Goal: Task Accomplishment & Management: Manage account settings

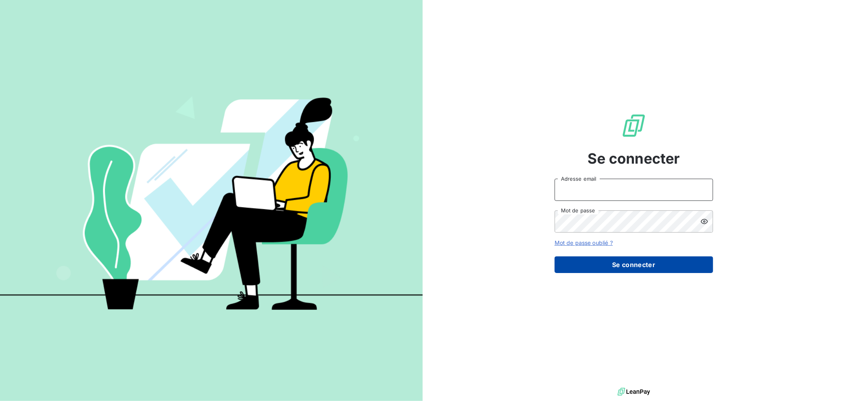
type input "[EMAIL_ADDRESS][DOMAIN_NAME]"
click at [610, 263] on button "Se connecter" at bounding box center [634, 264] width 158 height 17
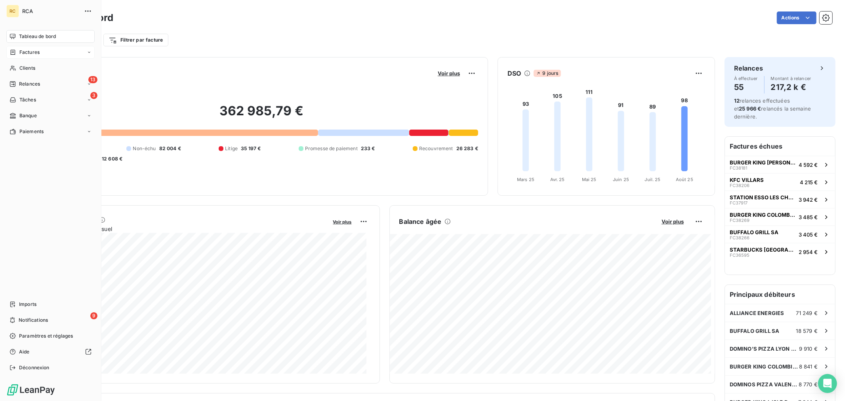
click at [17, 53] on div "Factures" at bounding box center [25, 52] width 30 height 7
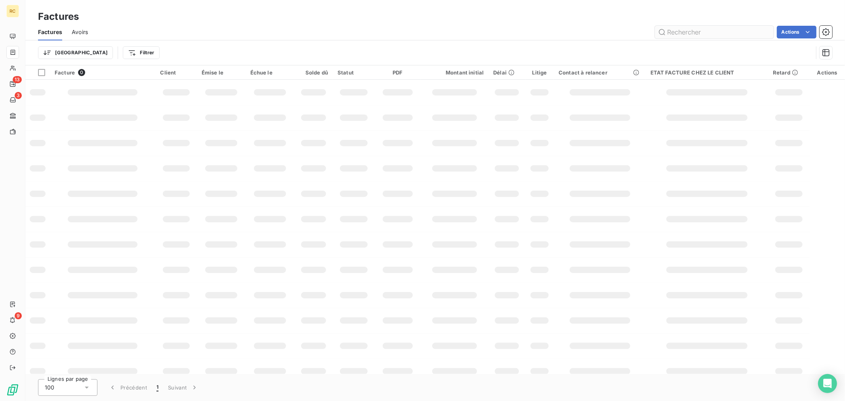
click at [693, 30] on input "text" at bounding box center [714, 32] width 119 height 13
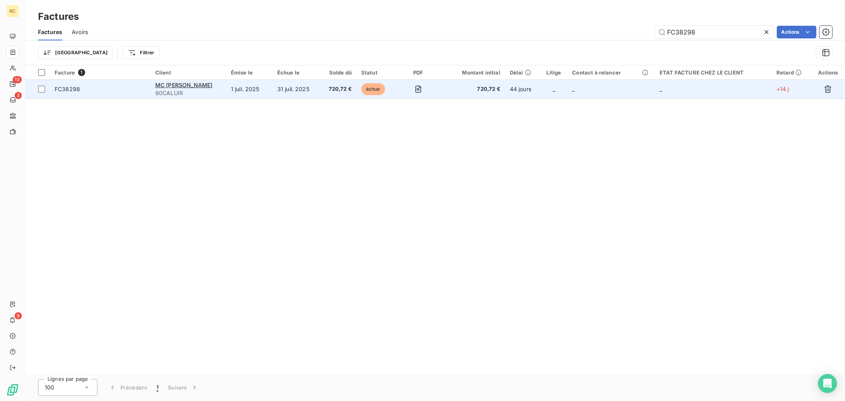
type input "FC38298"
click at [240, 94] on td "1 juil. 2025" at bounding box center [249, 89] width 46 height 19
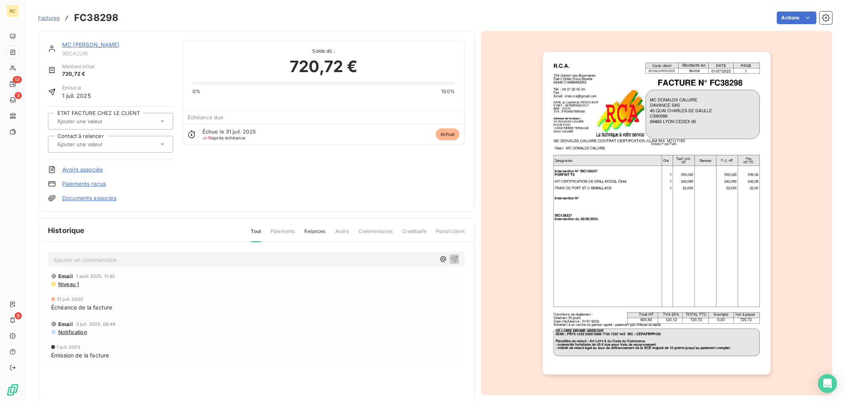
click at [801, 11] on div "Factures FC38298 Actions" at bounding box center [435, 18] width 794 height 17
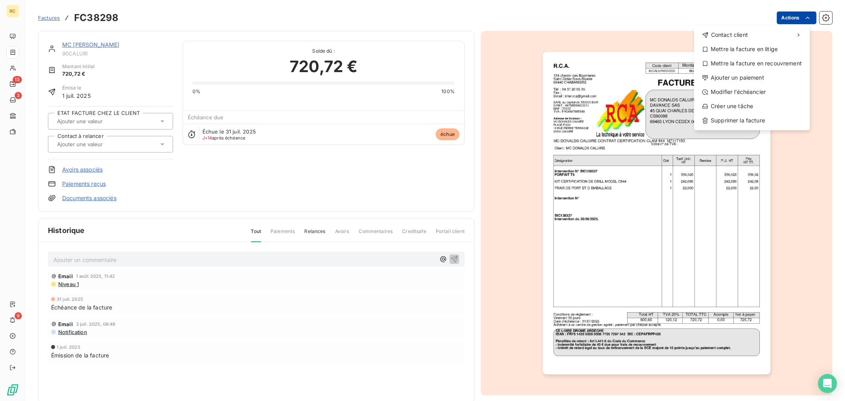
click at [788, 19] on html "RC 13 3 9 Factures FC38298 Actions Contact client Mettre la facture en litige M…" at bounding box center [422, 200] width 845 height 401
click at [749, 79] on div "Ajouter un paiement" at bounding box center [751, 77] width 109 height 13
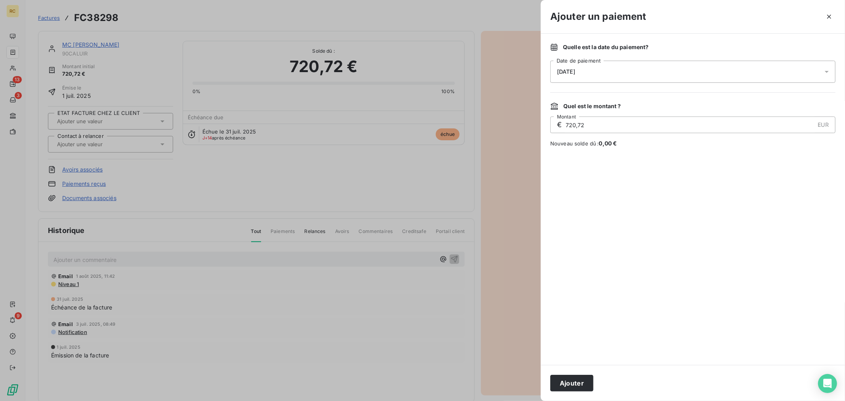
click at [622, 73] on div "[DATE]" at bounding box center [692, 72] width 285 height 22
click at [576, 201] on button "25" at bounding box center [573, 201] width 16 height 16
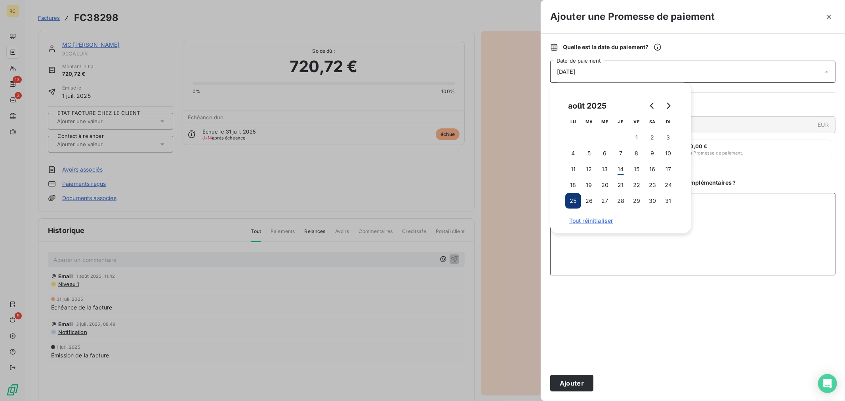
click at [703, 243] on textarea "Ajouter un commentaire ( facultatif )" at bounding box center [692, 234] width 285 height 82
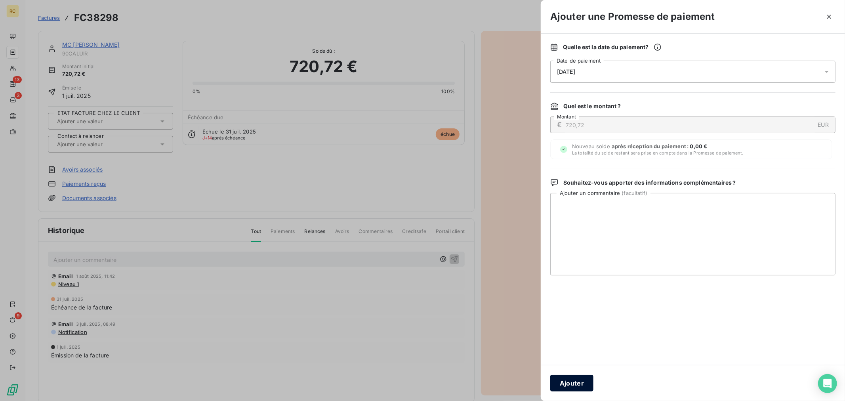
click at [583, 382] on button "Ajouter" at bounding box center [571, 383] width 43 height 17
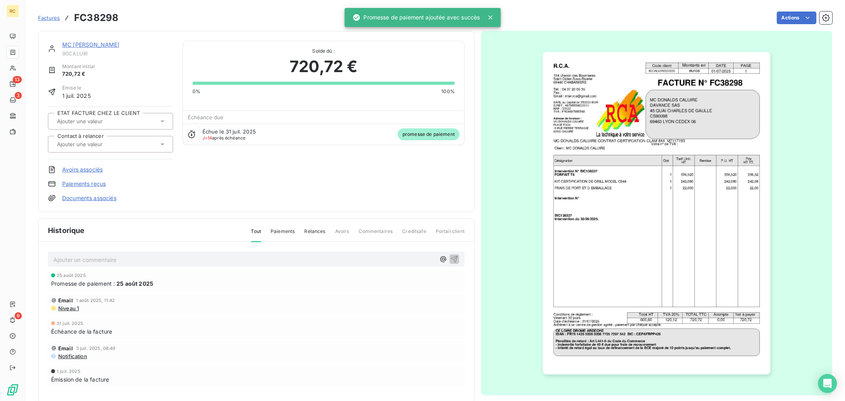
click at [108, 44] on link "MC [PERSON_NAME]" at bounding box center [90, 44] width 57 height 7
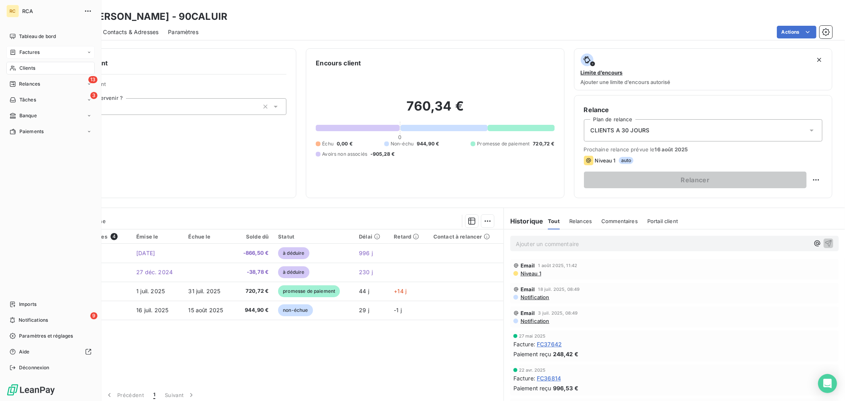
click at [36, 56] on div "Factures" at bounding box center [50, 52] width 88 height 13
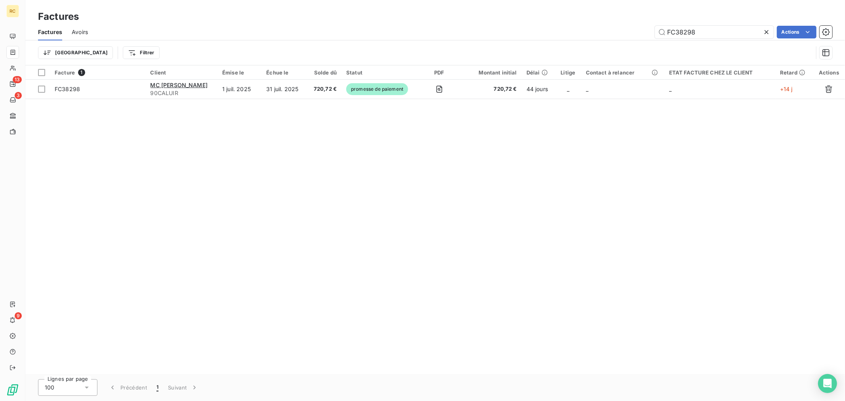
drag, startPoint x: 726, startPoint y: 33, endPoint x: 519, endPoint y: 37, distance: 207.3
click at [519, 37] on div "FC38298 Actions" at bounding box center [464, 32] width 735 height 13
type input "FC38280"
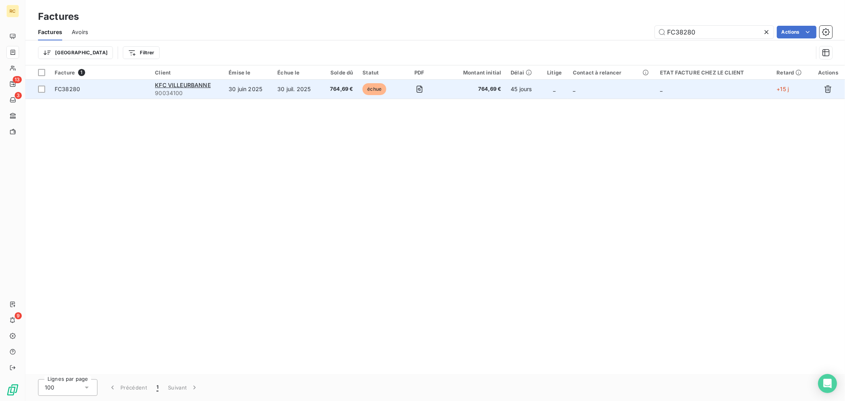
click at [269, 90] on td "30 juin 2025" at bounding box center [248, 89] width 49 height 19
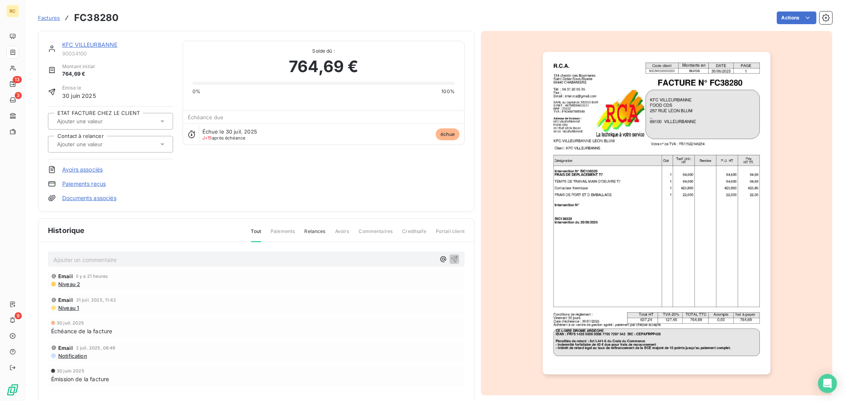
click at [107, 44] on link "KFC VILLEURBANNE" at bounding box center [89, 44] width 55 height 7
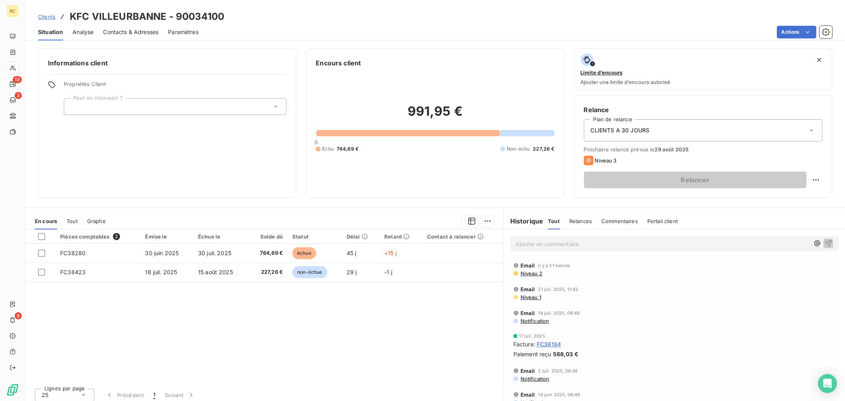
click at [123, 29] on span "Contacts & Adresses" at bounding box center [130, 32] width 55 height 8
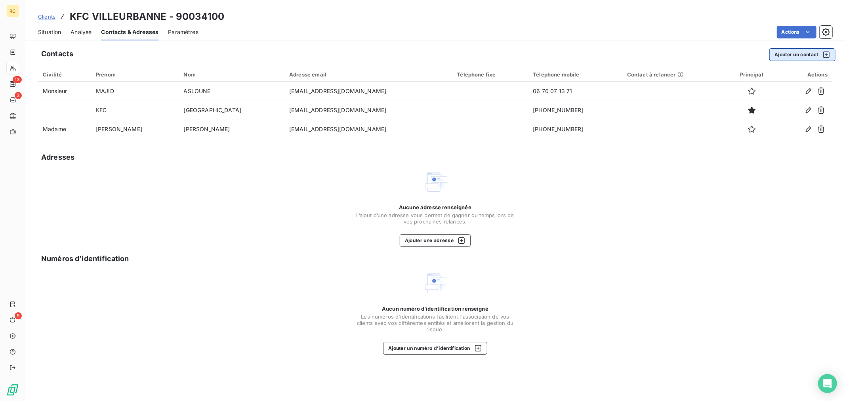
click at [777, 54] on button "Ajouter un contact" at bounding box center [802, 54] width 66 height 13
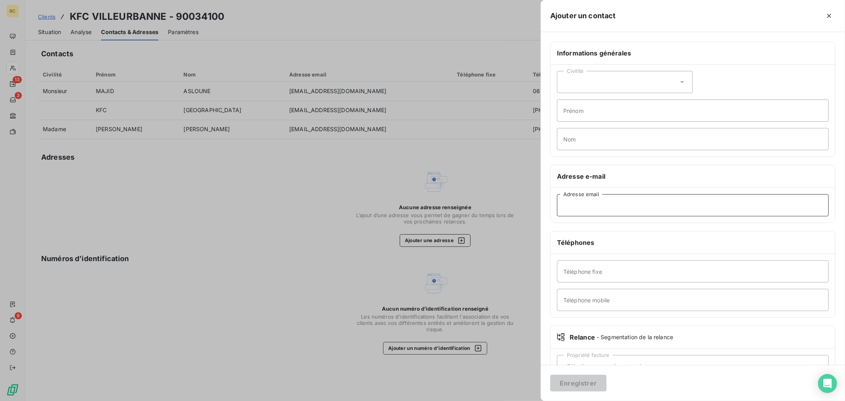
click at [603, 212] on input "Adresse email" at bounding box center [693, 205] width 272 height 22
paste input "[EMAIL_ADDRESS][DOMAIN_NAME]."
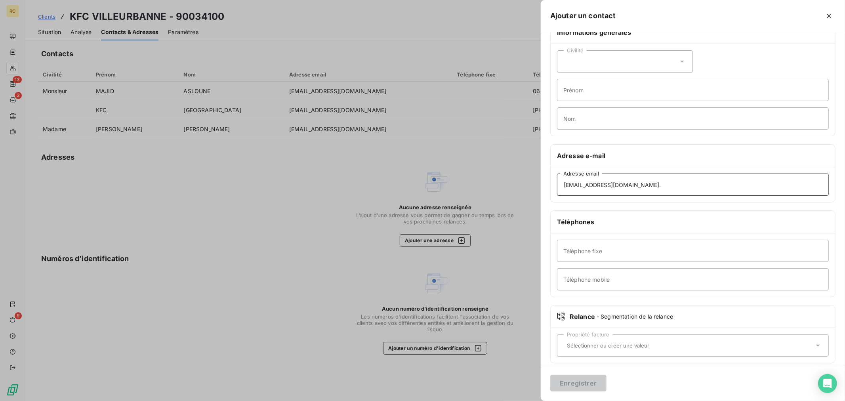
scroll to position [29, 0]
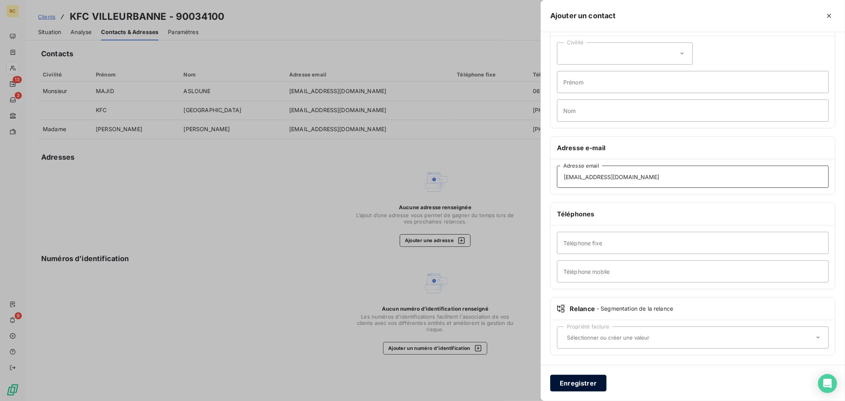
type input "[EMAIL_ADDRESS][DOMAIN_NAME]"
click at [573, 380] on button "Enregistrer" at bounding box center [578, 383] width 56 height 17
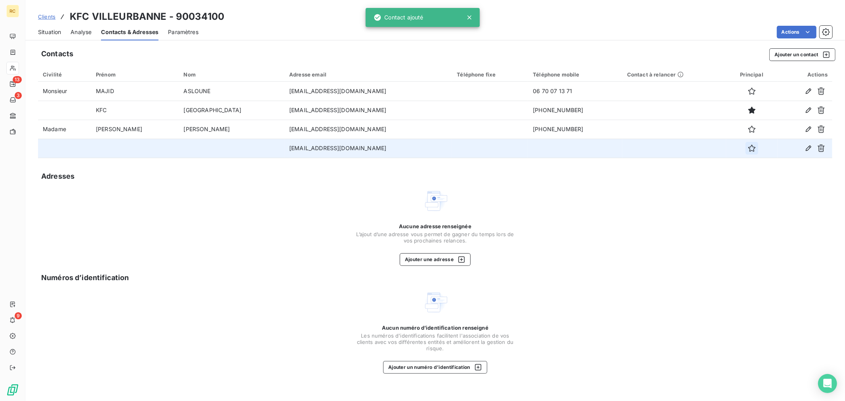
click at [748, 149] on icon "button" at bounding box center [752, 148] width 8 height 8
click at [710, 221] on div "Aucune adresse renseignée L’ajout d’une adresse vous permet [PERSON_NAME] du te…" at bounding box center [435, 227] width 794 height 78
drag, startPoint x: 53, startPoint y: 29, endPoint x: 53, endPoint y: 38, distance: 9.1
click at [53, 29] on span "Situation" at bounding box center [49, 32] width 23 height 8
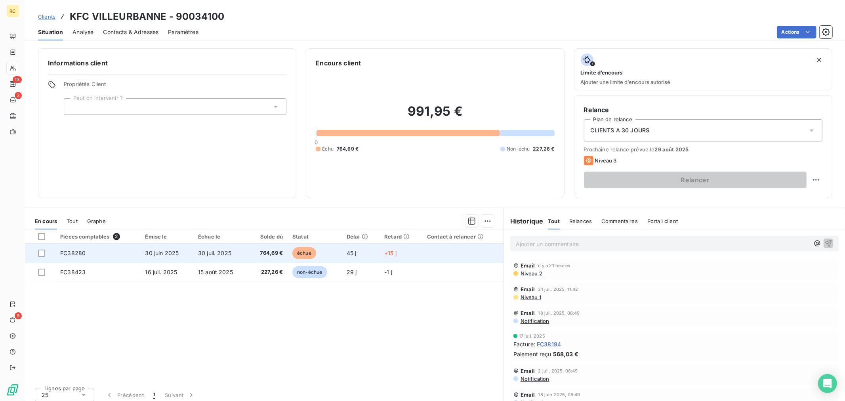
click at [243, 249] on td "30 juil. 2025" at bounding box center [220, 253] width 54 height 19
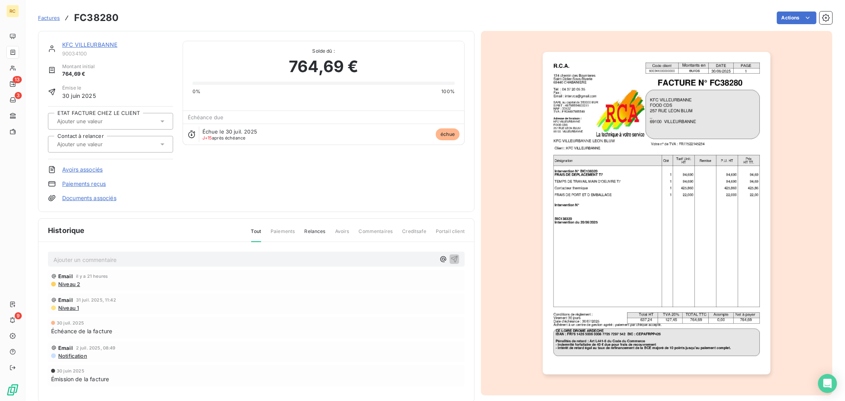
click at [736, 141] on img "button" at bounding box center [657, 213] width 228 height 323
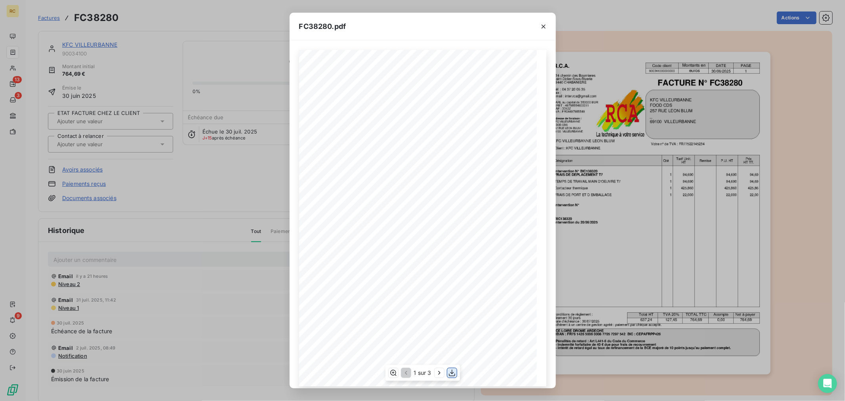
click at [451, 373] on icon "button" at bounding box center [452, 373] width 8 height 8
click at [542, 27] on icon "button" at bounding box center [544, 27] width 8 height 8
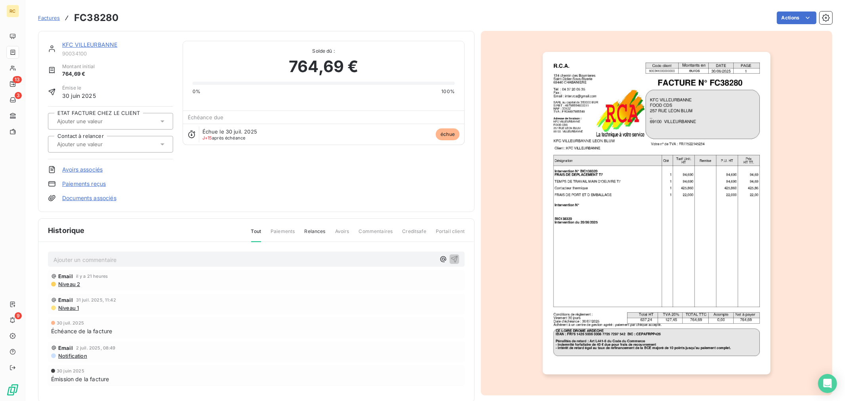
click at [88, 41] on link "KFC VILLEURBANNE" at bounding box center [89, 44] width 55 height 7
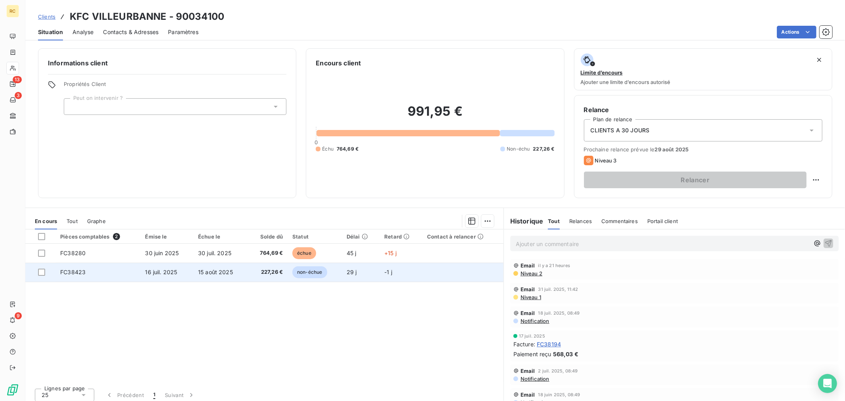
click at [239, 263] on td "15 août 2025" at bounding box center [220, 272] width 54 height 19
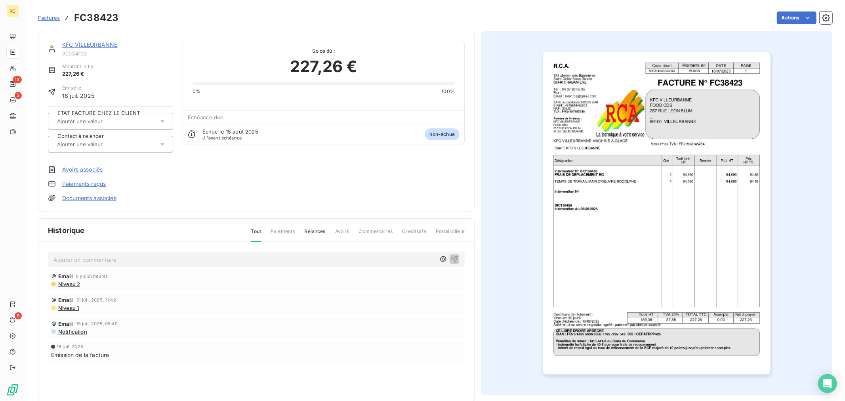
click at [700, 161] on img "button" at bounding box center [657, 213] width 228 height 323
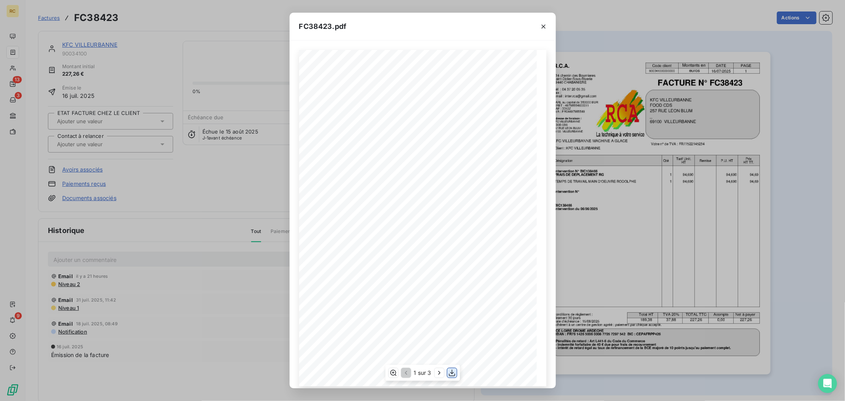
click at [452, 372] on icon "button" at bounding box center [452, 373] width 6 height 7
click at [538, 22] on button "button" at bounding box center [543, 26] width 13 height 13
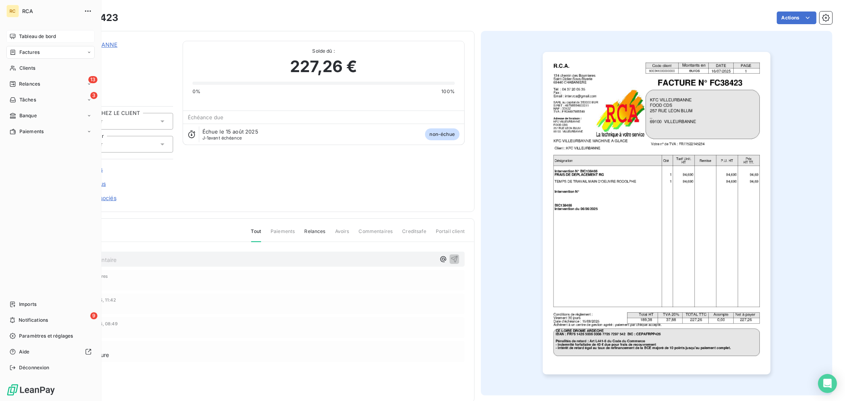
click at [22, 36] on span "Tableau de bord" at bounding box center [37, 36] width 37 height 7
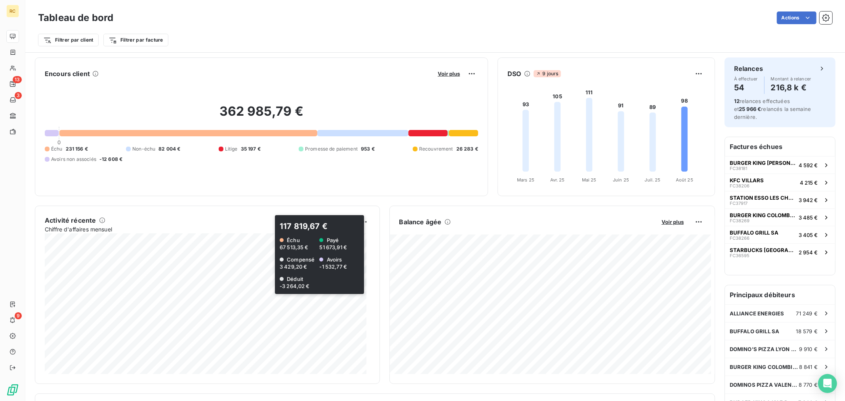
scroll to position [176, 0]
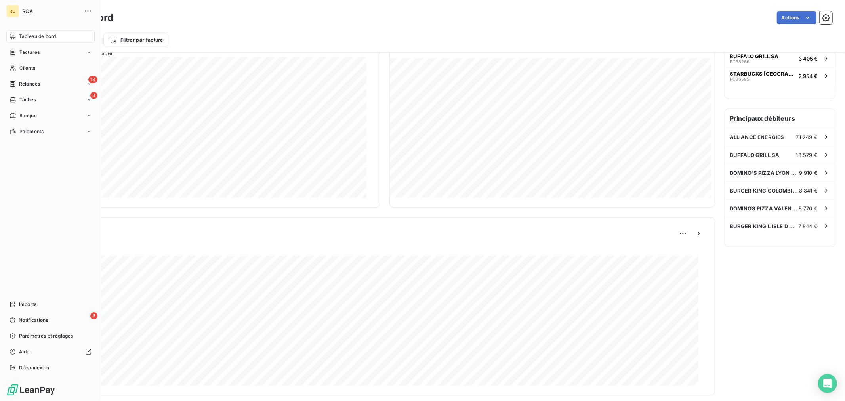
click at [54, 313] on nav "Imports 9 Notifications Paramètres et réglages Aide Déconnexion" at bounding box center [50, 336] width 88 height 76
click at [60, 319] on div "9 Notifications" at bounding box center [50, 320] width 88 height 13
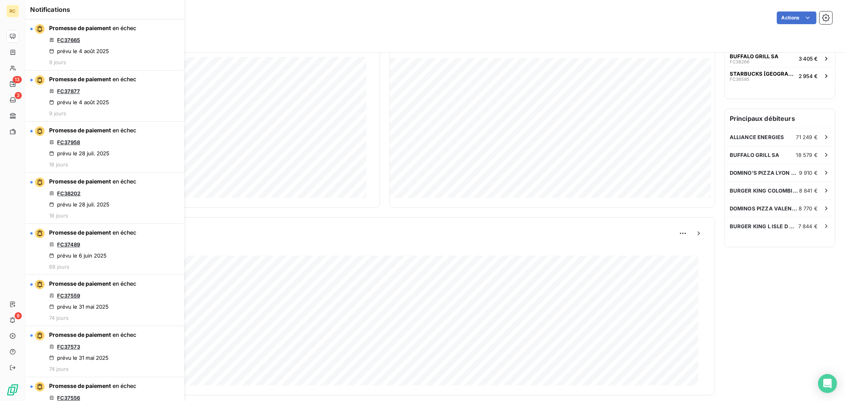
click at [242, 27] on div "Filtrer par client Filtrer par facture" at bounding box center [435, 36] width 794 height 21
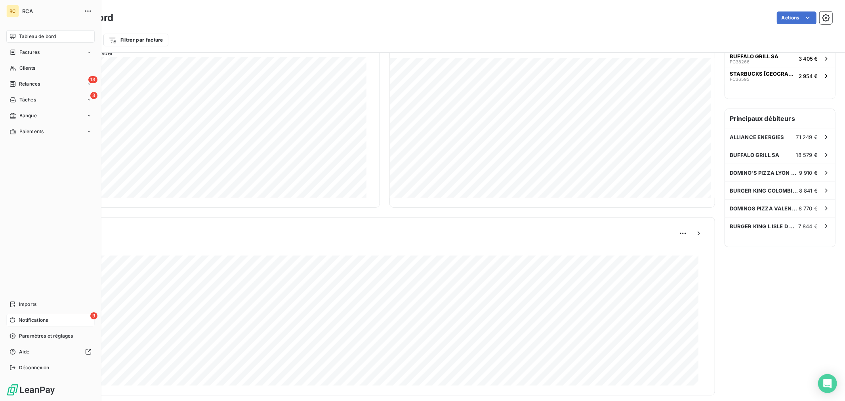
click at [56, 321] on div "9 Notifications" at bounding box center [50, 320] width 88 height 13
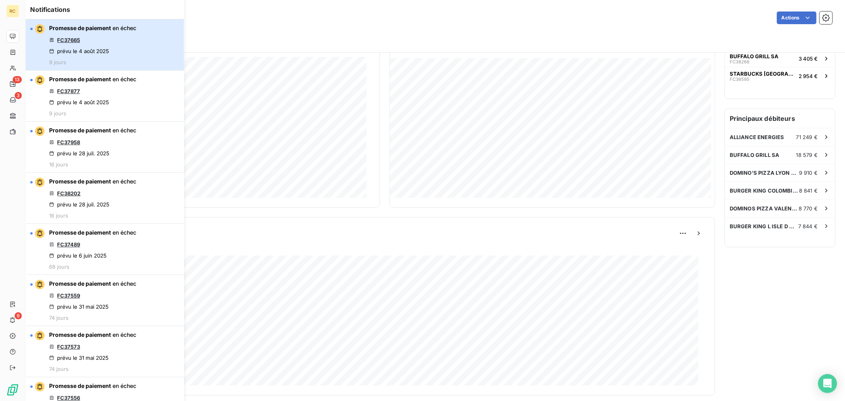
click at [132, 54] on div "Promesse de paiement en échec FC37665 prévu le 4 août 2025 9 jours" at bounding box center [92, 44] width 87 height 41
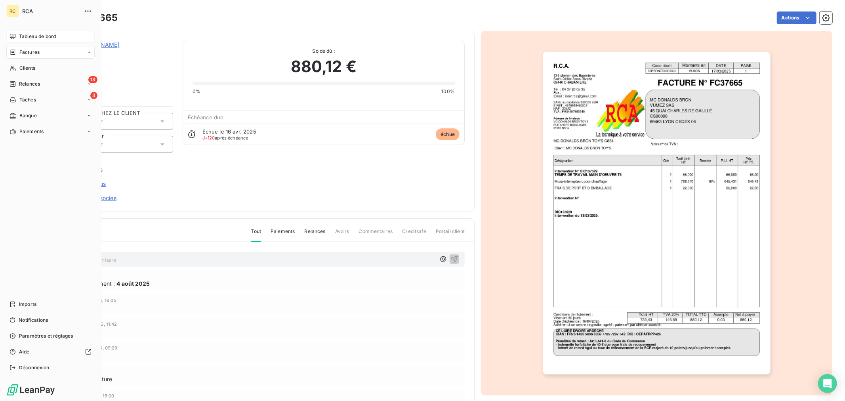
click at [32, 5] on div "RCA" at bounding box center [58, 11] width 72 height 13
click at [38, 37] on span "Tableau de bord" at bounding box center [37, 36] width 37 height 7
